Goal: Task Accomplishment & Management: Complete application form

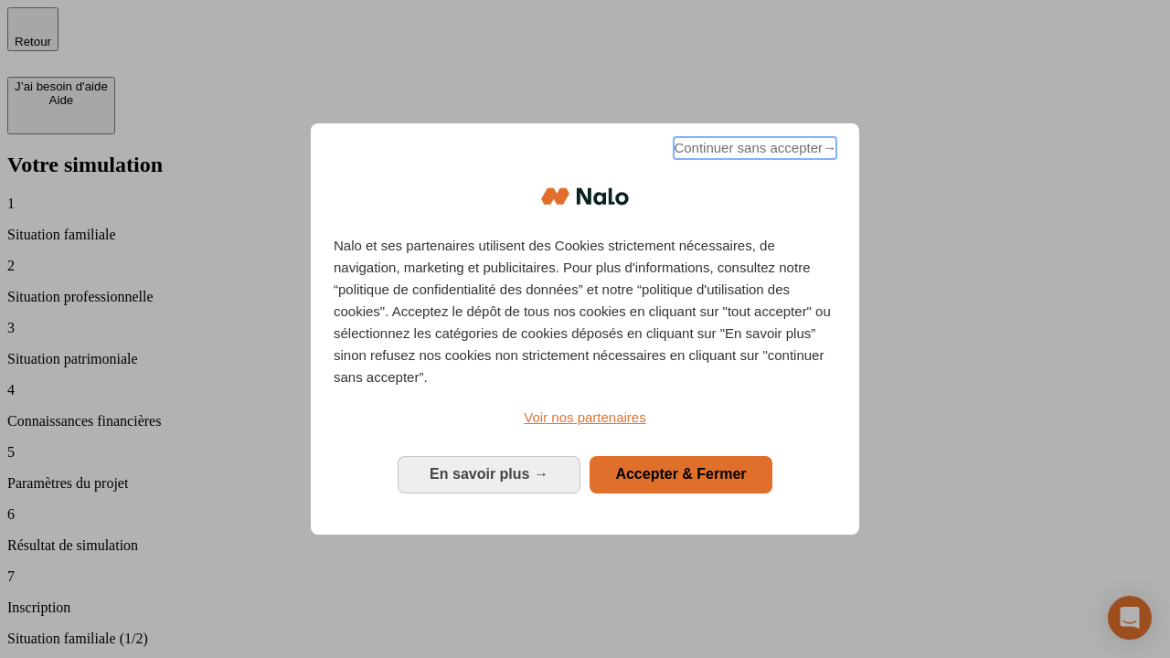
click at [753, 151] on span "Continuer sans accepter →" at bounding box center [754, 148] width 163 height 22
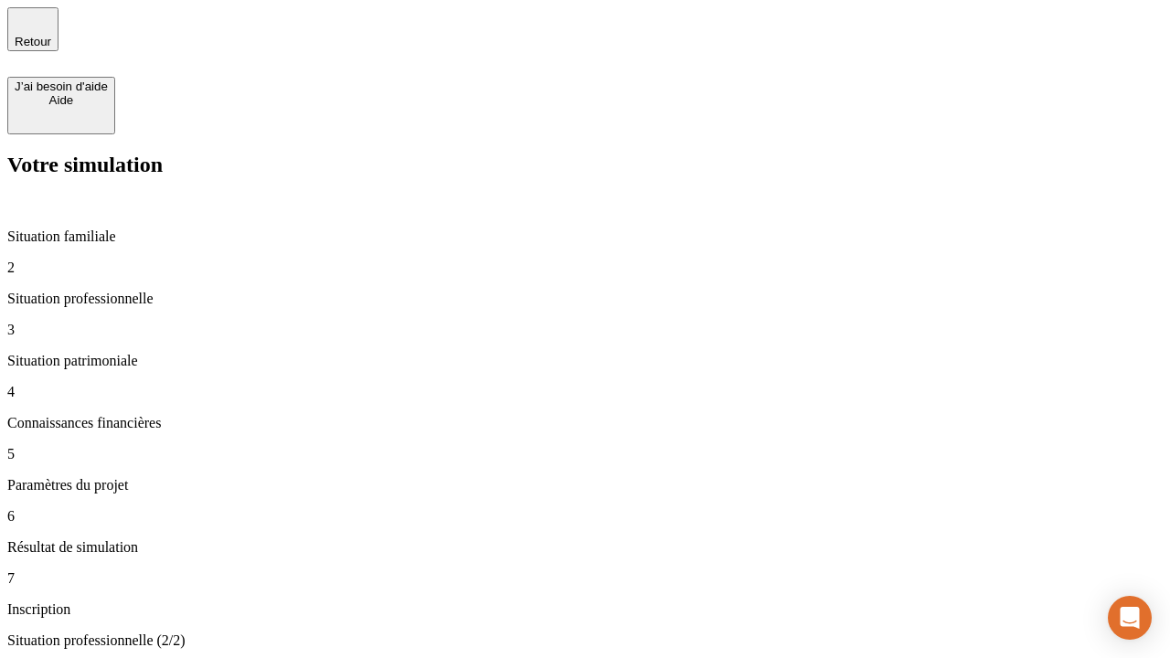
type input "30 000"
type input "0"
type input "1 000"
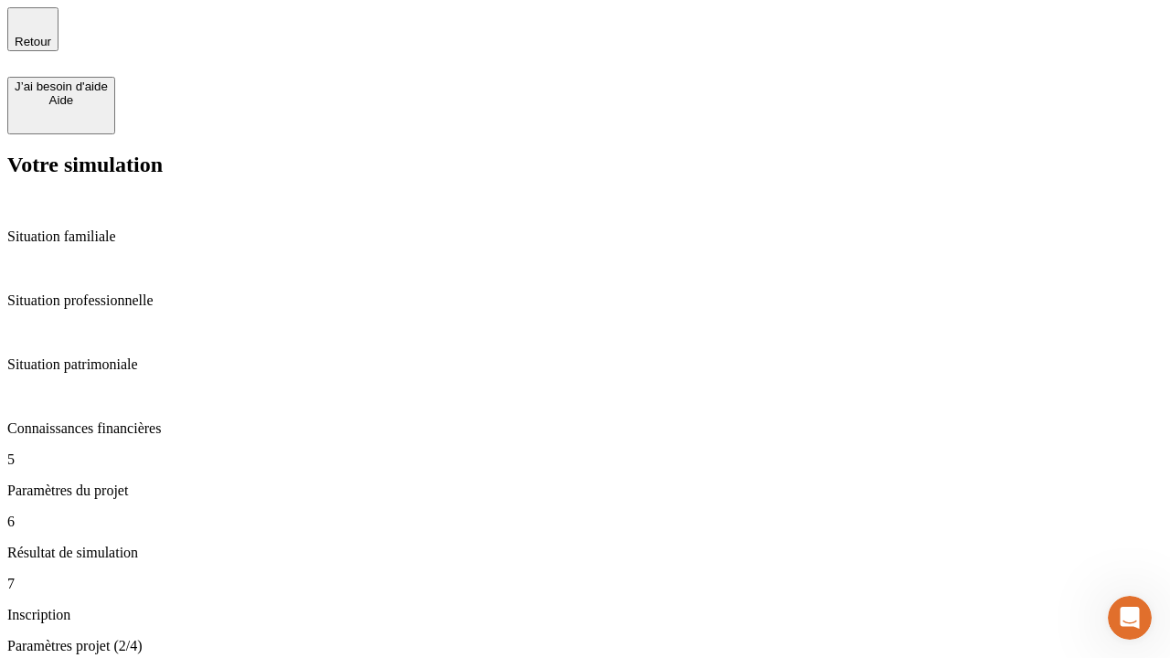
type input "40"
type input "64"
type input "200 000"
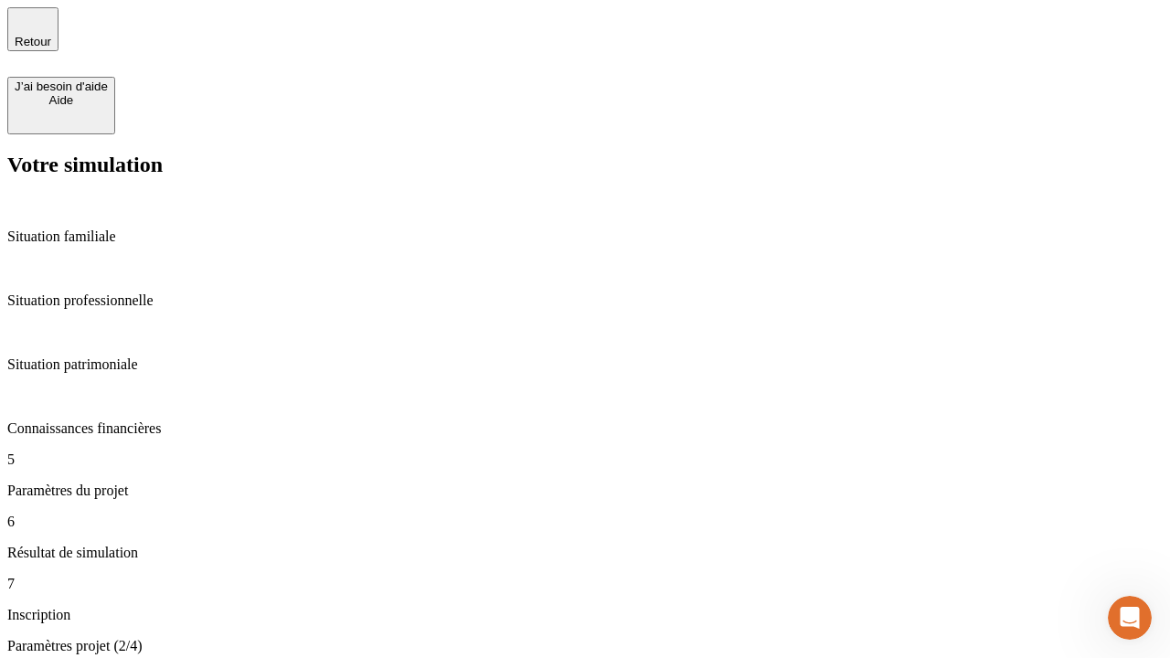
type input "640"
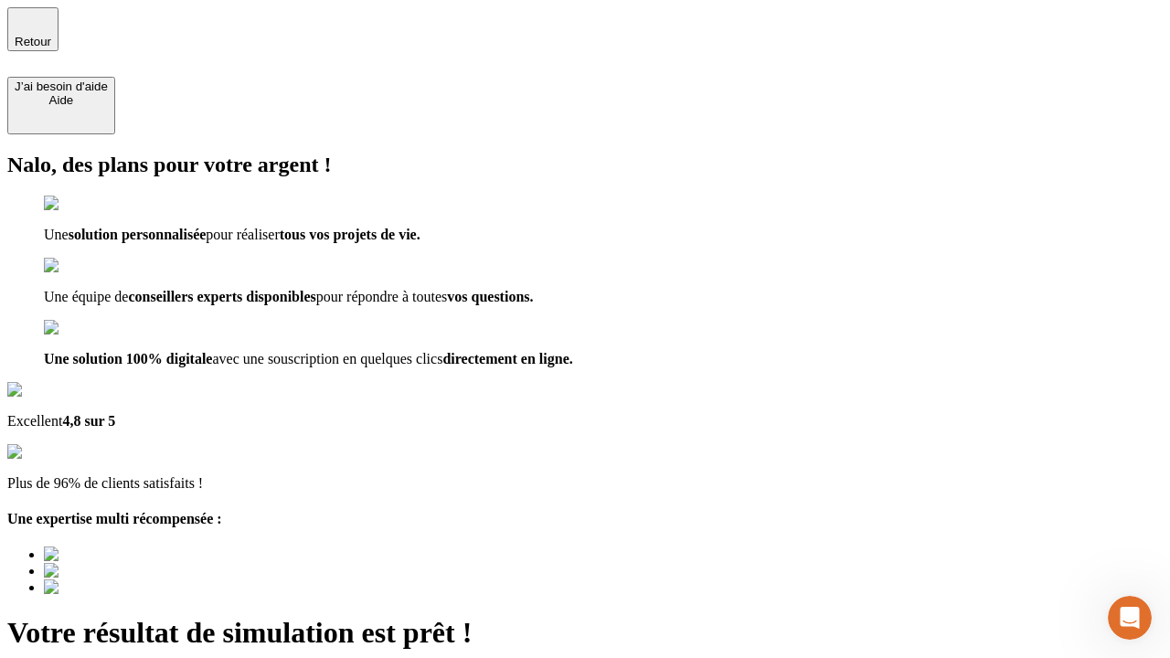
type input "[EMAIL_ADDRESS][DOMAIN_NAME]"
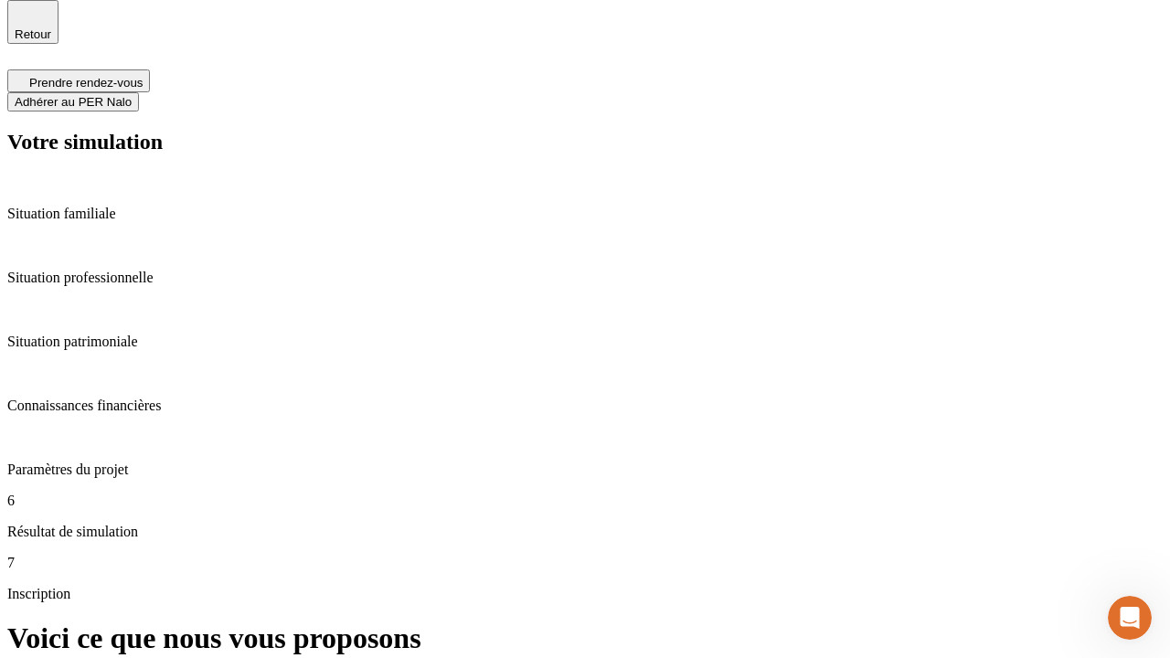
click at [132, 95] on span "Adhérer au PER Nalo" at bounding box center [73, 102] width 117 height 14
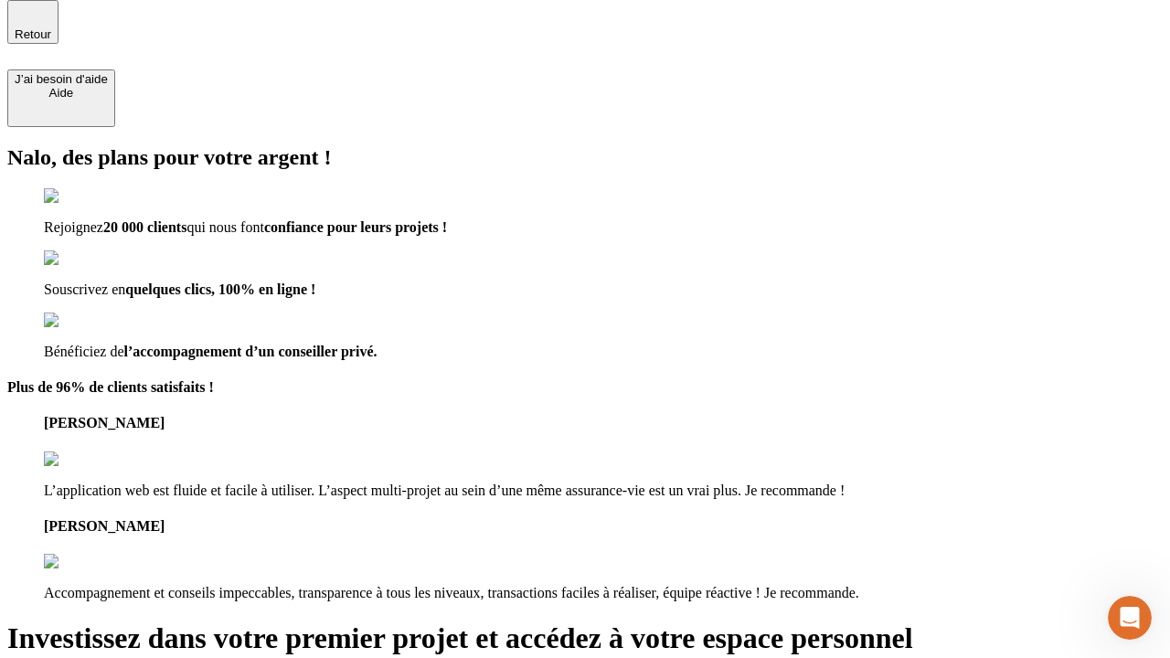
scroll to position [5, 0]
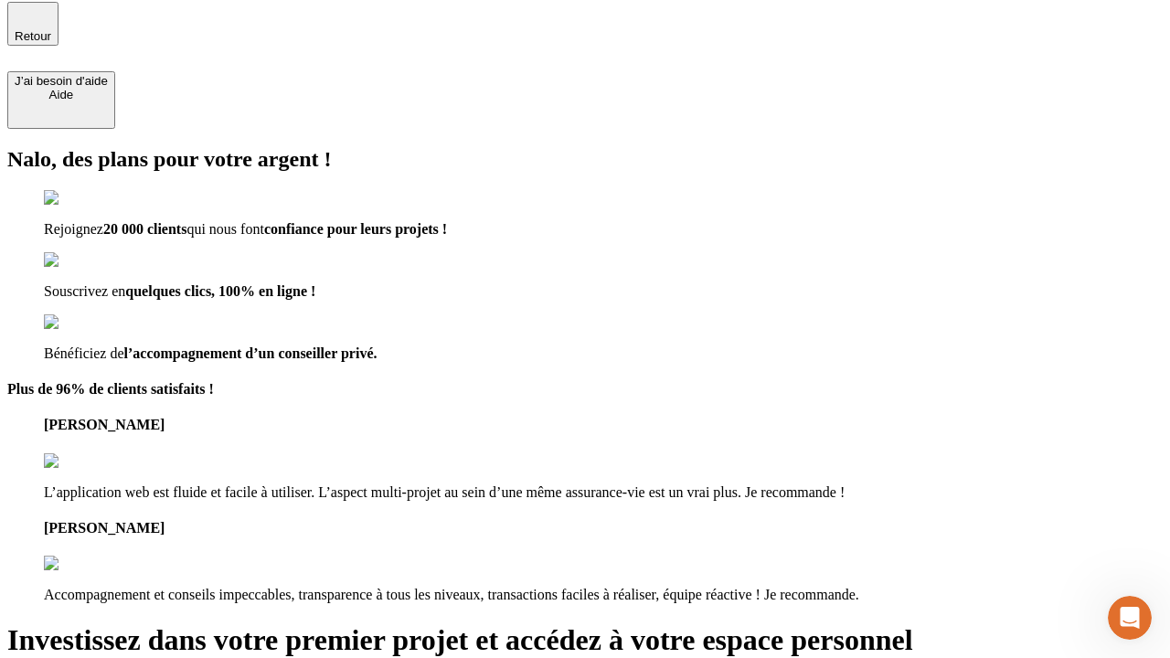
type input "[PERSON_NAME][EMAIL_ADDRESS][DOMAIN_NAME]"
